Goal: Find contact information: Find contact information

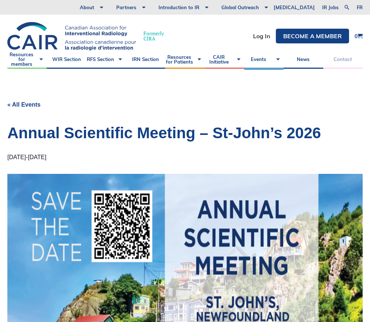
click at [336, 58] on link "Contact" at bounding box center [342, 59] width 39 height 18
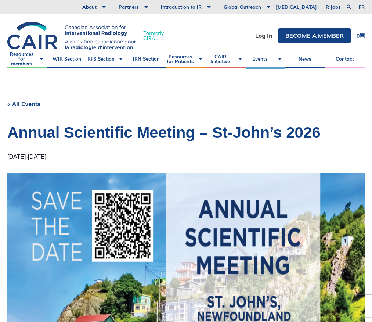
scroll to position [1, 0]
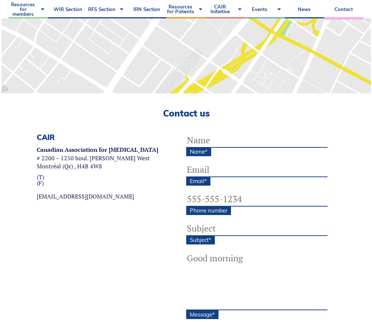
scroll to position [172, 0]
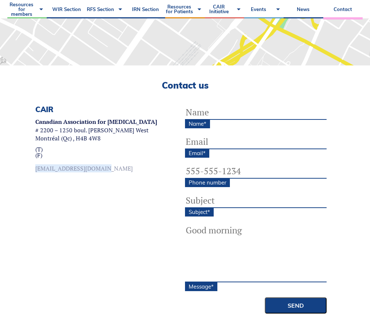
drag, startPoint x: 18, startPoint y: 167, endPoint x: 98, endPoint y: 168, distance: 80.5
click at [98, 168] on div "CAIR Canadian Association for Interventional Radiology # 2200 – 1250 boul. René…" at bounding box center [95, 209] width 177 height 208
copy link "[EMAIL_ADDRESS][DOMAIN_NAME]"
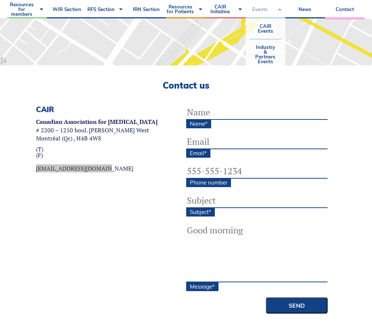
scroll to position [0, 0]
